Goal: Browse casually: Explore the website without a specific task or goal

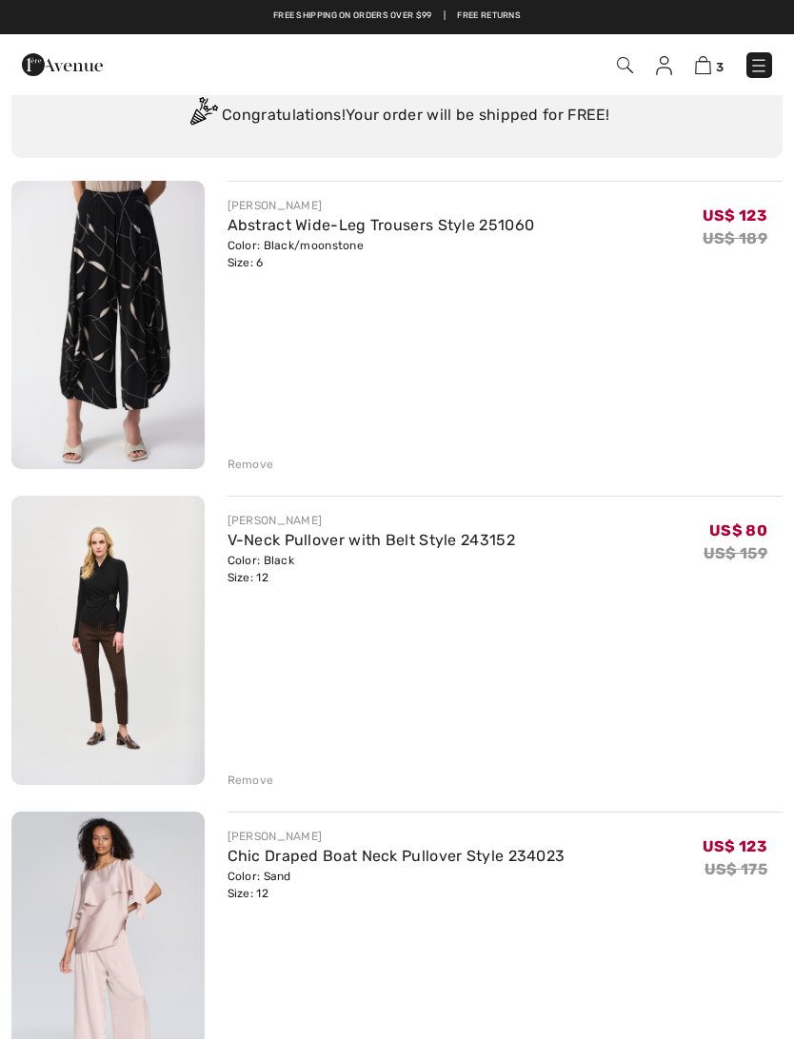
scroll to position [96, 0]
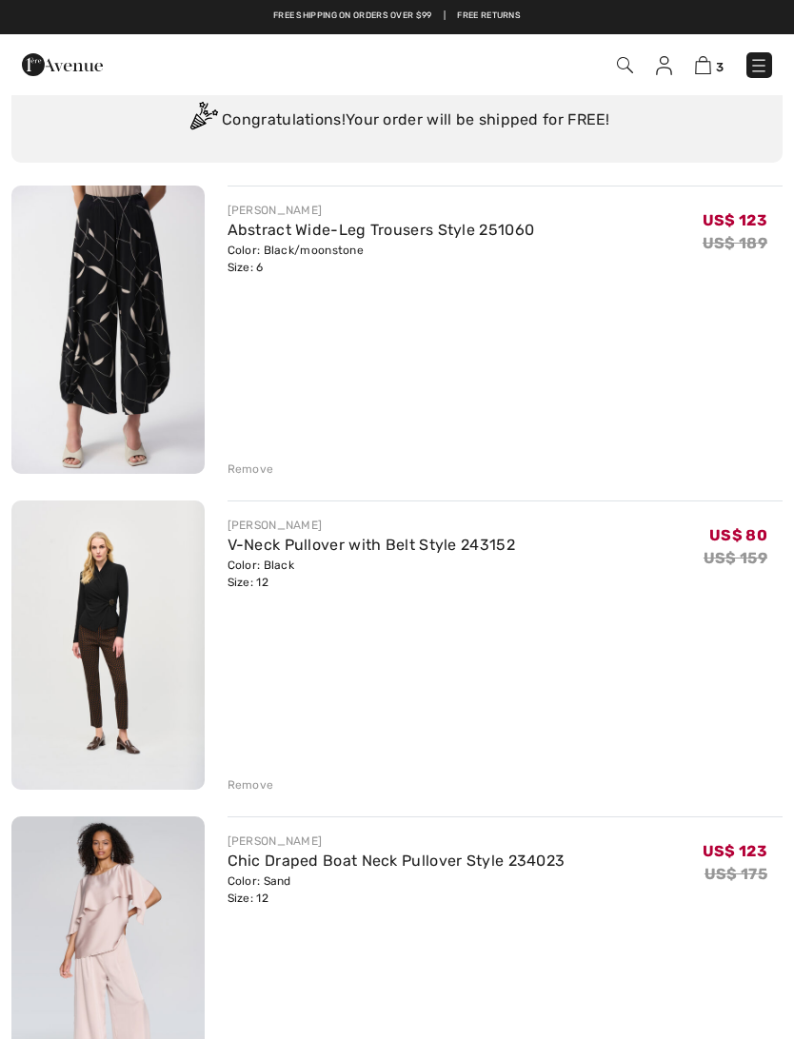
click at [245, 471] on div "Remove" at bounding box center [250, 469] width 47 height 17
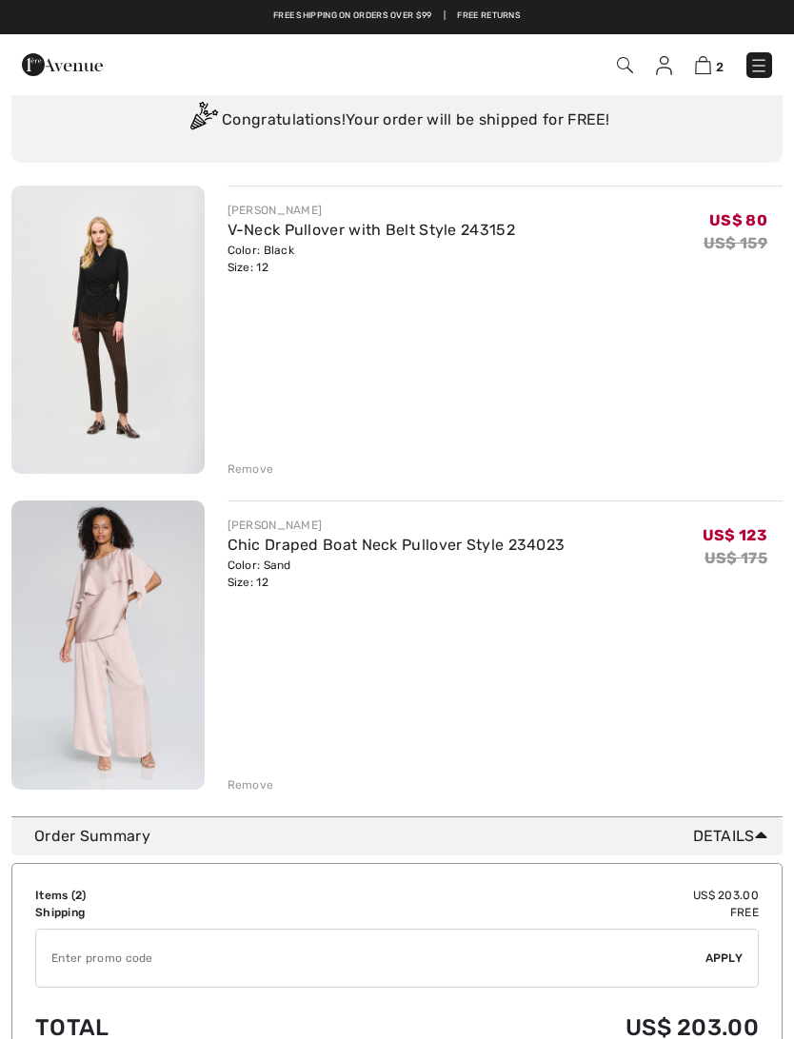
click at [248, 470] on div "Remove" at bounding box center [250, 469] width 47 height 17
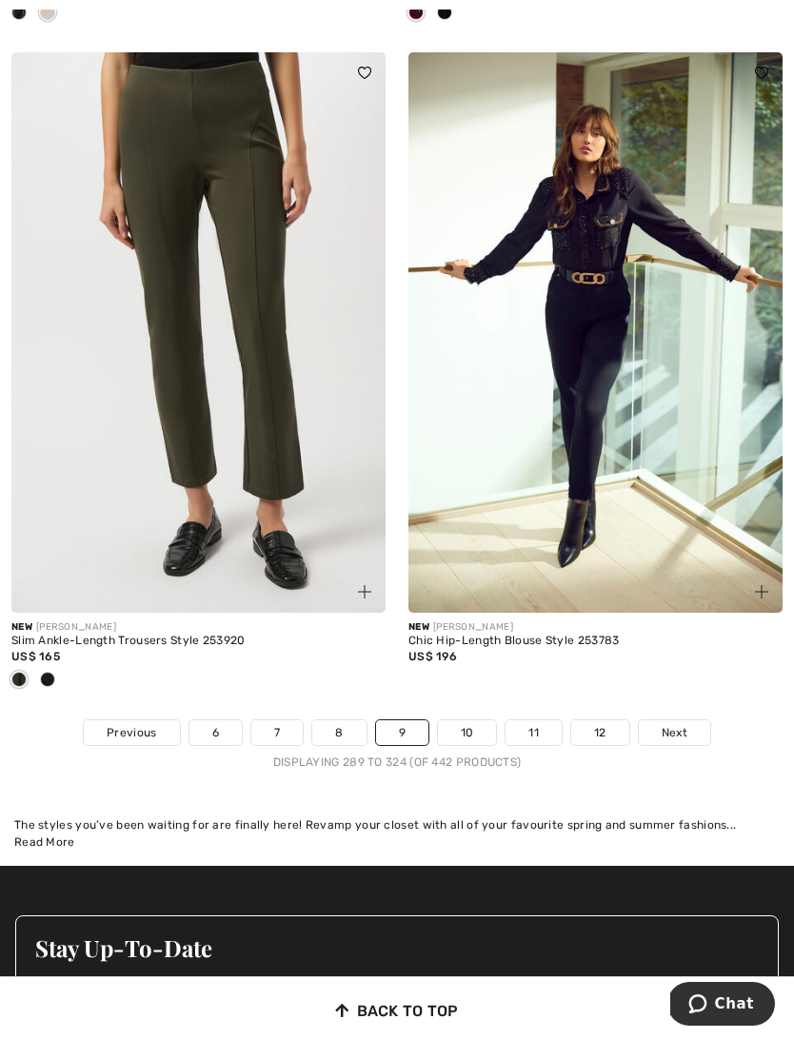
scroll to position [11566, 0]
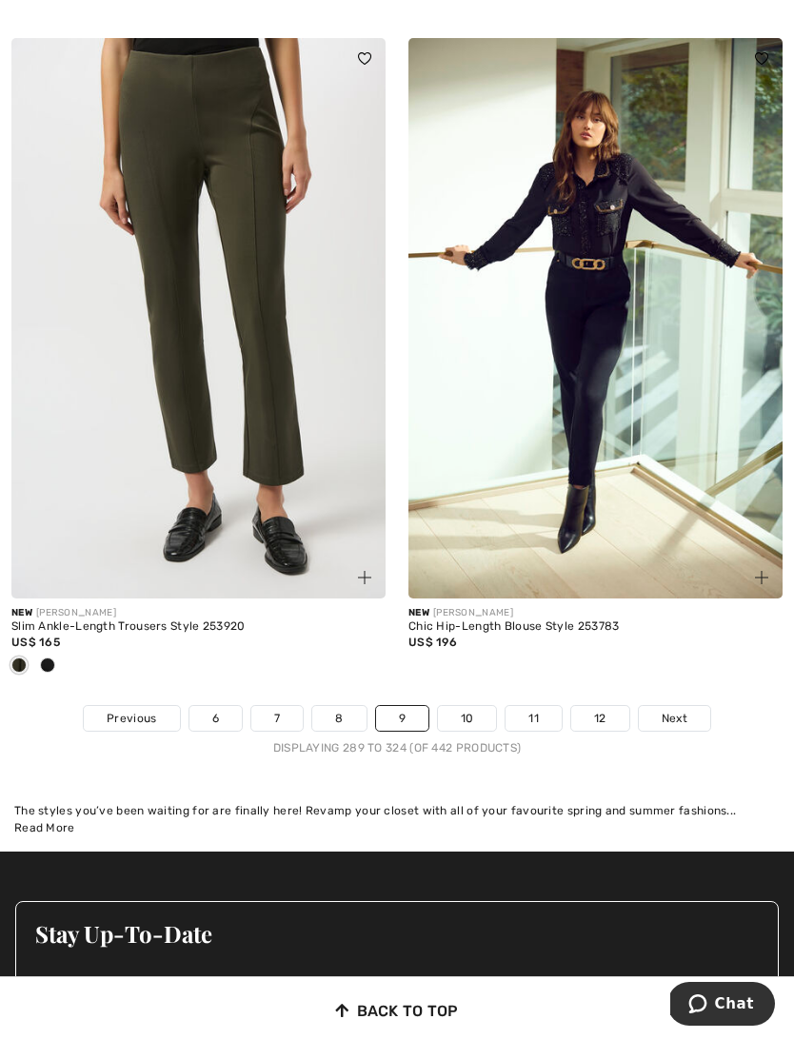
click at [467, 706] on link "10" at bounding box center [467, 718] width 59 height 25
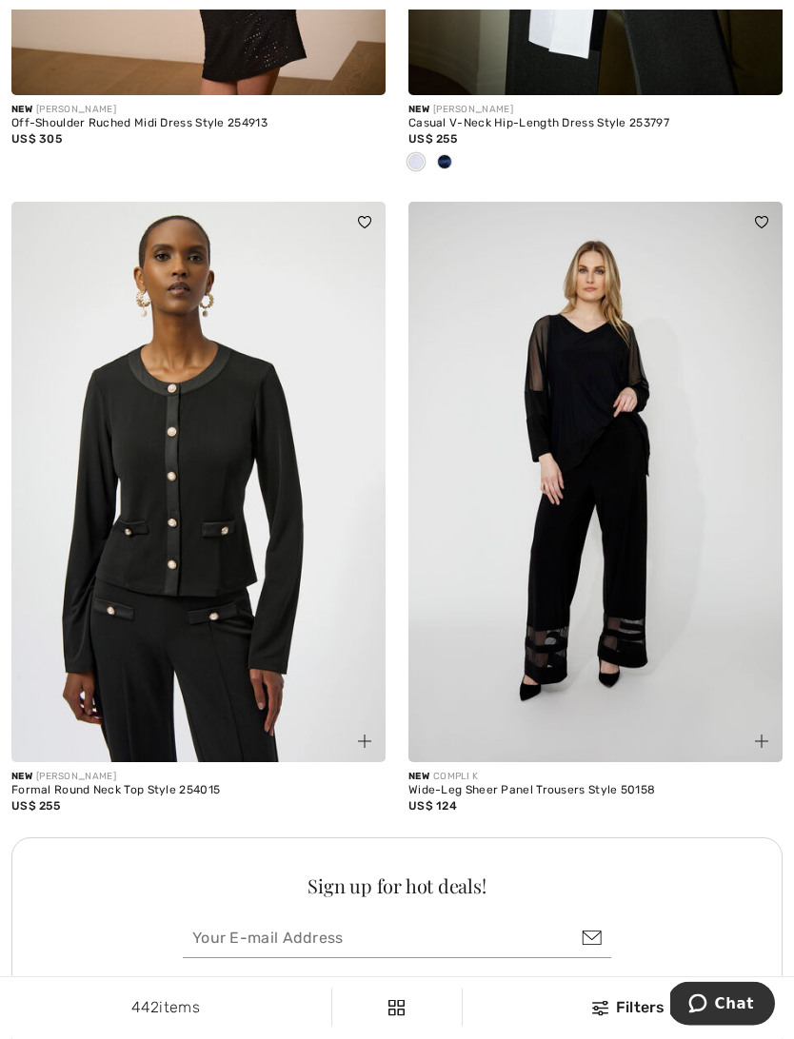
scroll to position [7425, 0]
click at [156, 519] on img at bounding box center [198, 482] width 374 height 561
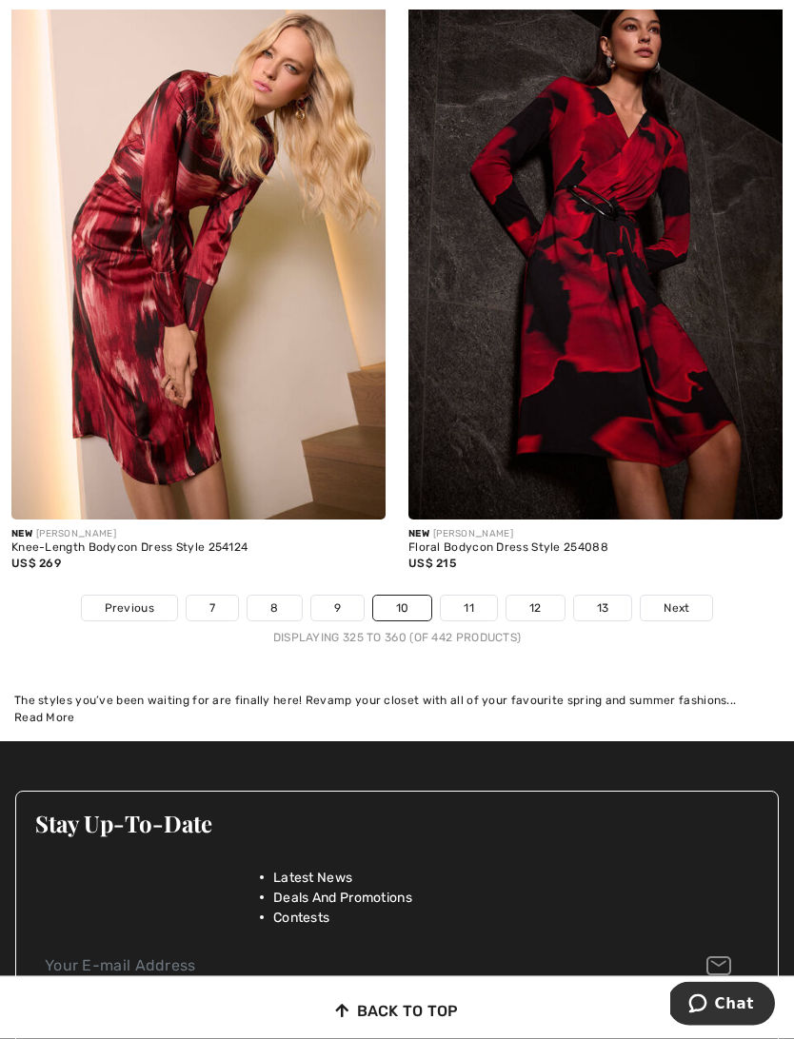
scroll to position [11771, 0]
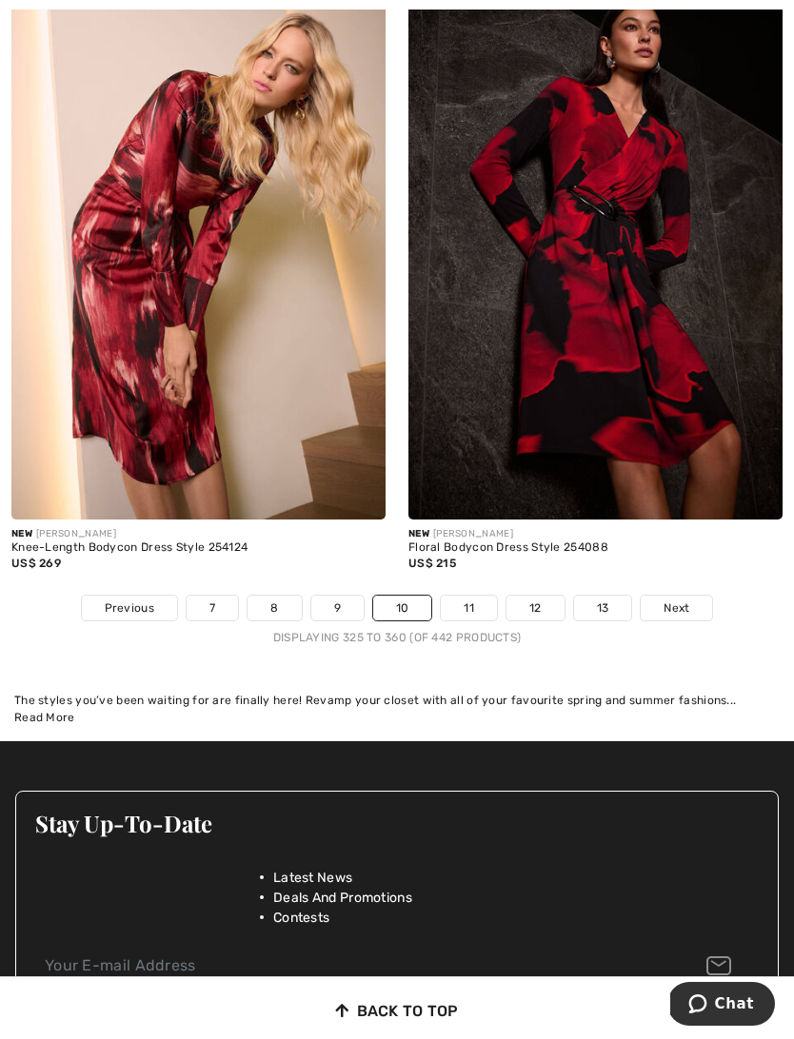
click at [462, 596] on link "11" at bounding box center [469, 608] width 56 height 25
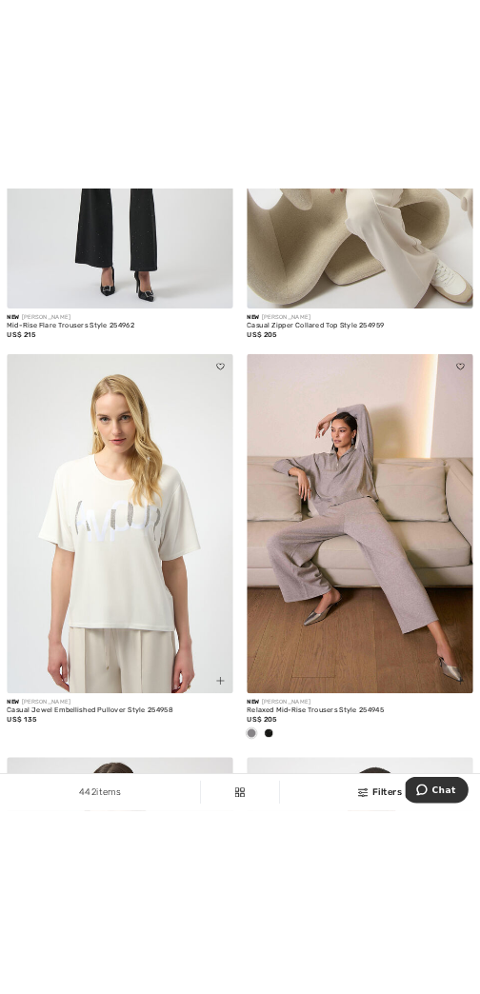
scroll to position [1653, 0]
